Goal: Complete application form

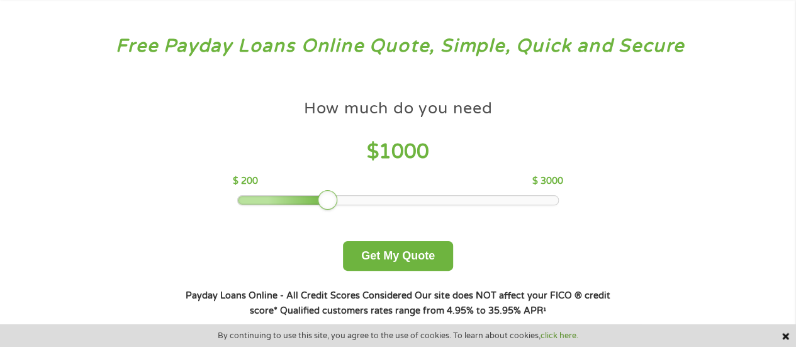
scroll to position [126, 0]
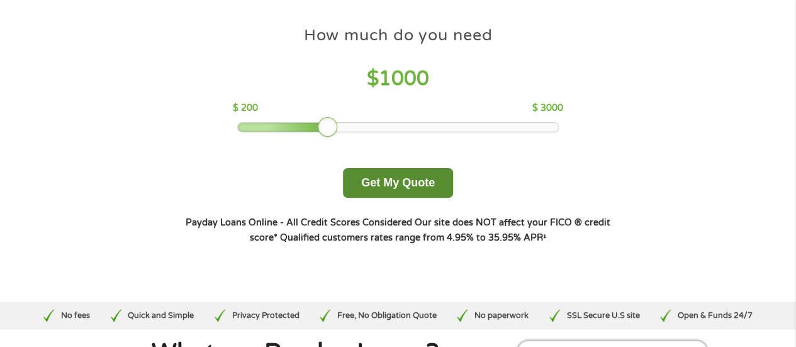
click at [383, 186] on button "Get My Quote" at bounding box center [398, 183] width 110 height 30
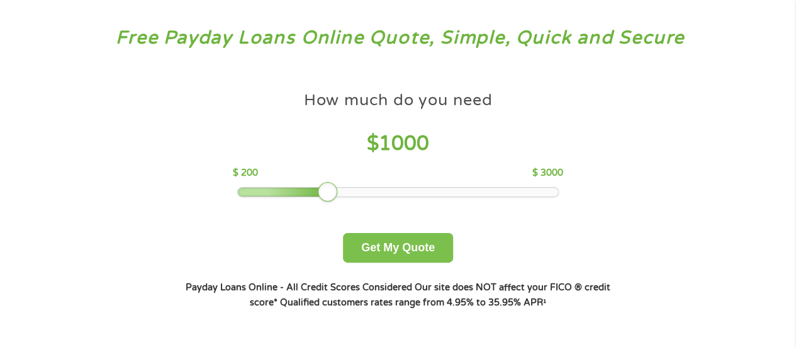
scroll to position [0, 0]
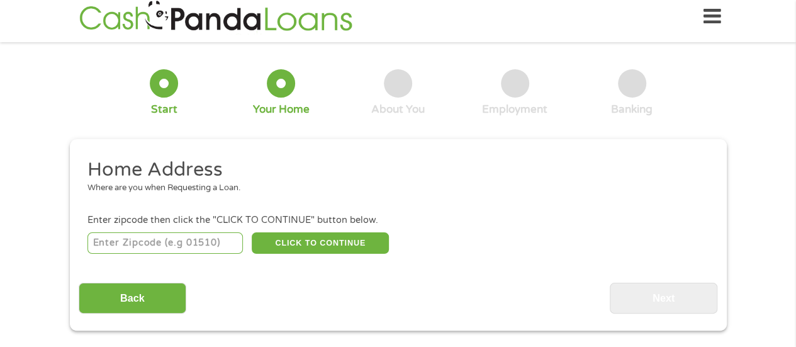
scroll to position [63, 0]
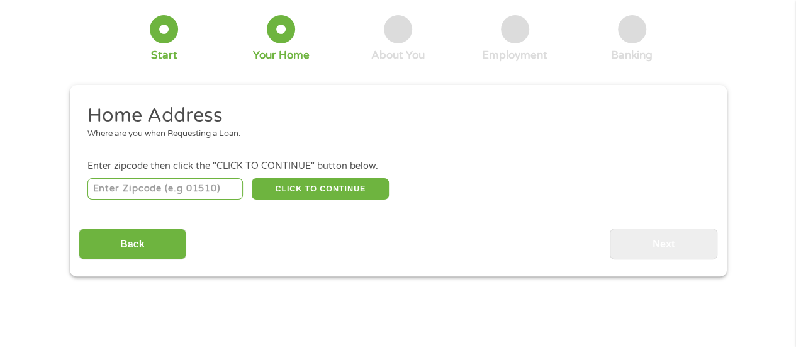
click at [203, 181] on input "number" at bounding box center [164, 188] width 155 height 21
type input "75050"
click at [335, 189] on button "CLICK TO CONTINUE" at bounding box center [320, 188] width 137 height 21
type input "75050"
type input "Grand Prairie"
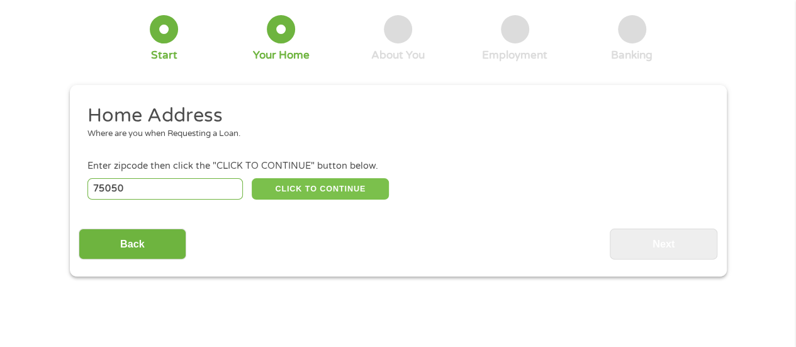
select select "Texas"
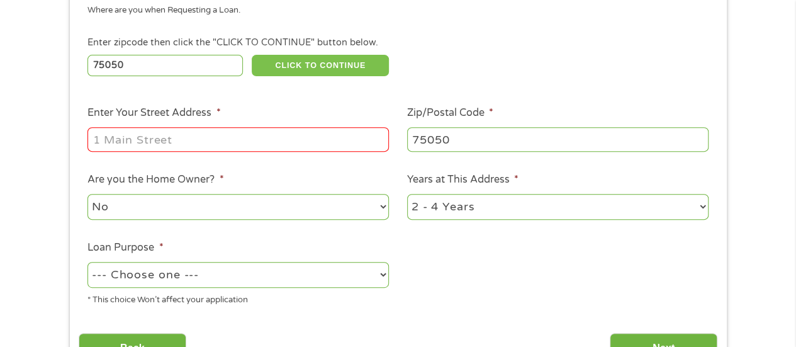
scroll to position [377, 0]
